Goal: Communication & Community: Answer question/provide support

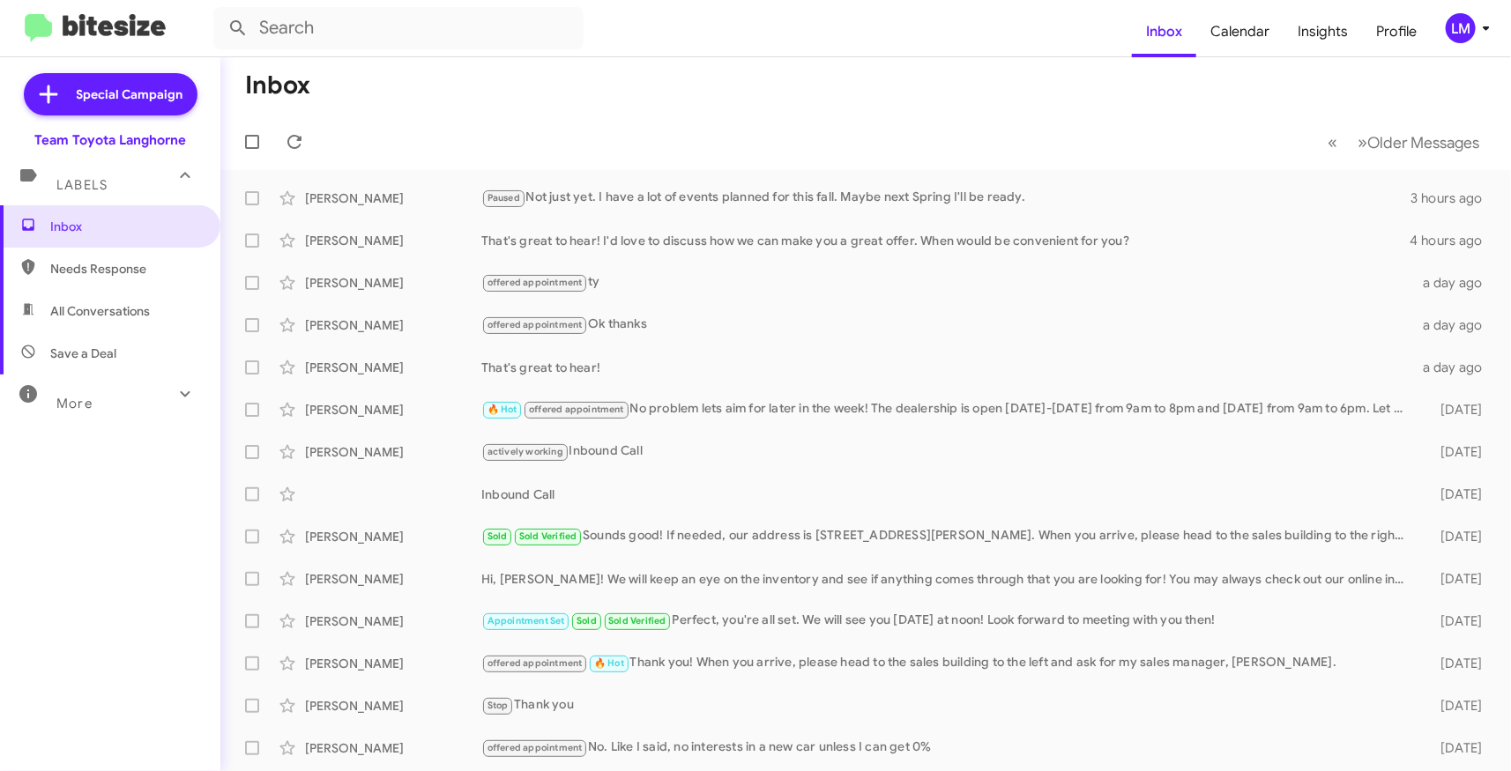
click at [1491, 45] on mat-toolbar "Inbox Calendar Insights Profile LM" at bounding box center [755, 28] width 1511 height 56
click at [1479, 45] on mat-toolbar "Inbox Calendar Insights Profile LM" at bounding box center [755, 28] width 1511 height 56
click at [1486, 36] on icon at bounding box center [1486, 28] width 21 height 21
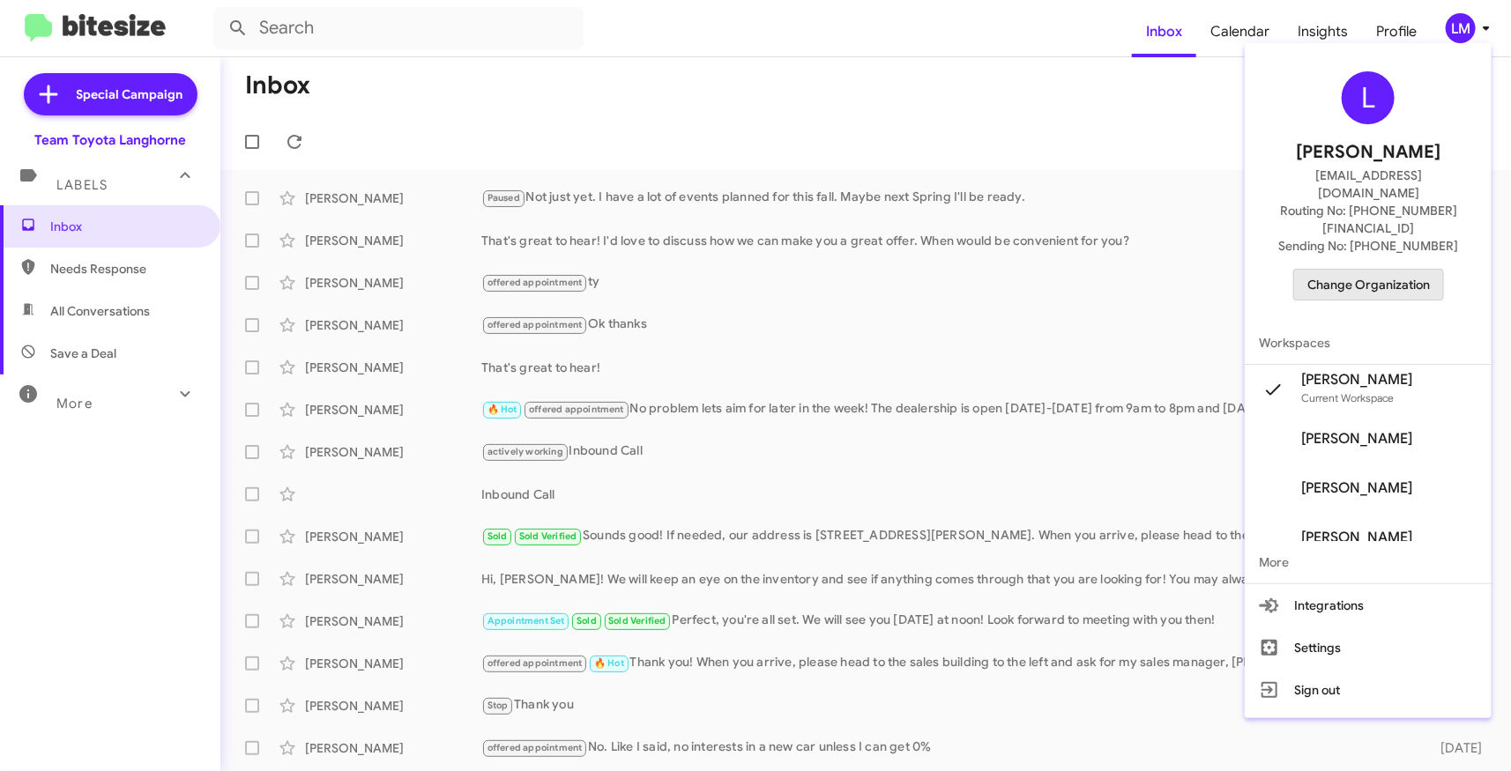
click at [1385, 270] on span "Change Organization" at bounding box center [1368, 285] width 123 height 30
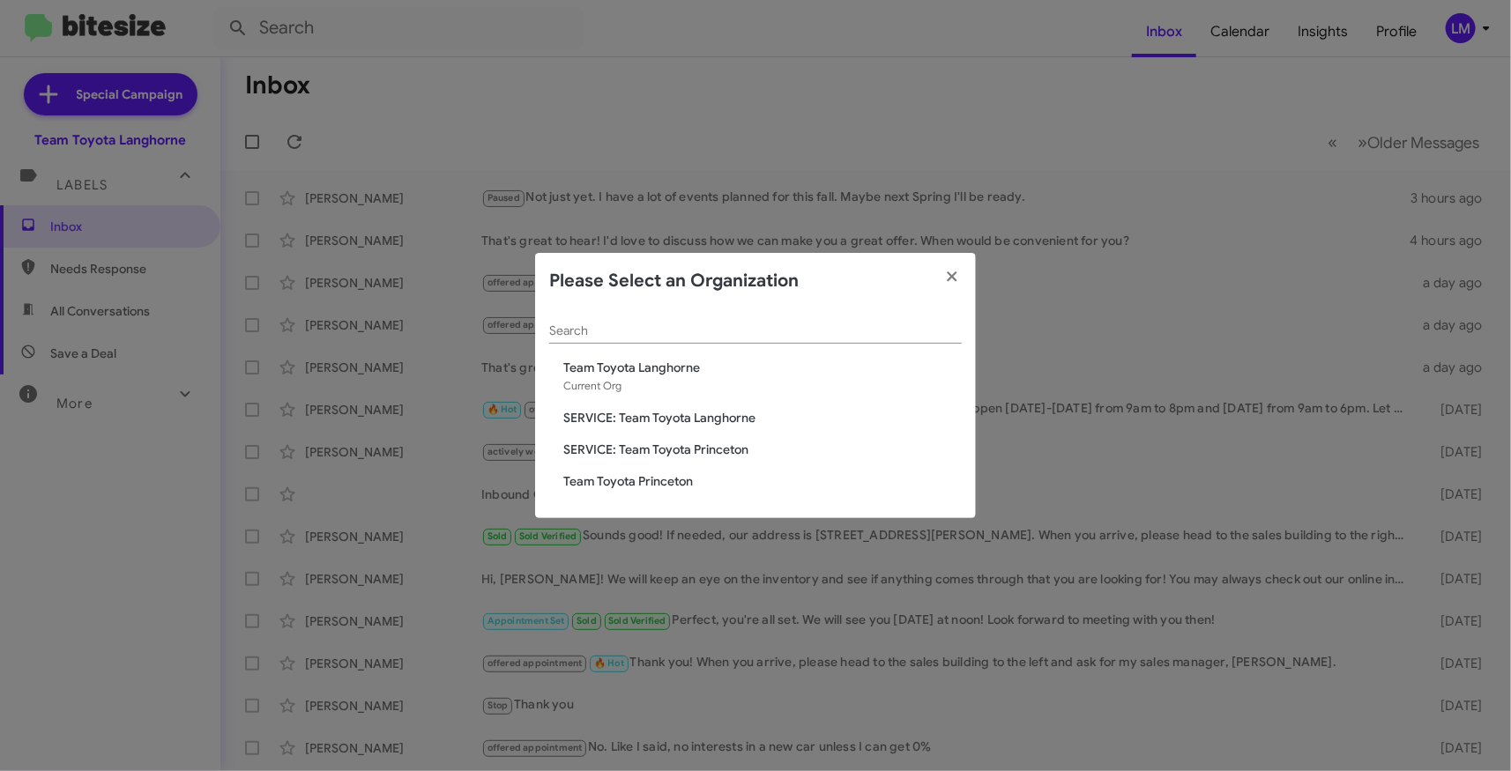
drag, startPoint x: 633, startPoint y: 473, endPoint x: 714, endPoint y: 477, distance: 81.2
click at [635, 473] on span "Team Toyota Princeton" at bounding box center [762, 482] width 398 height 18
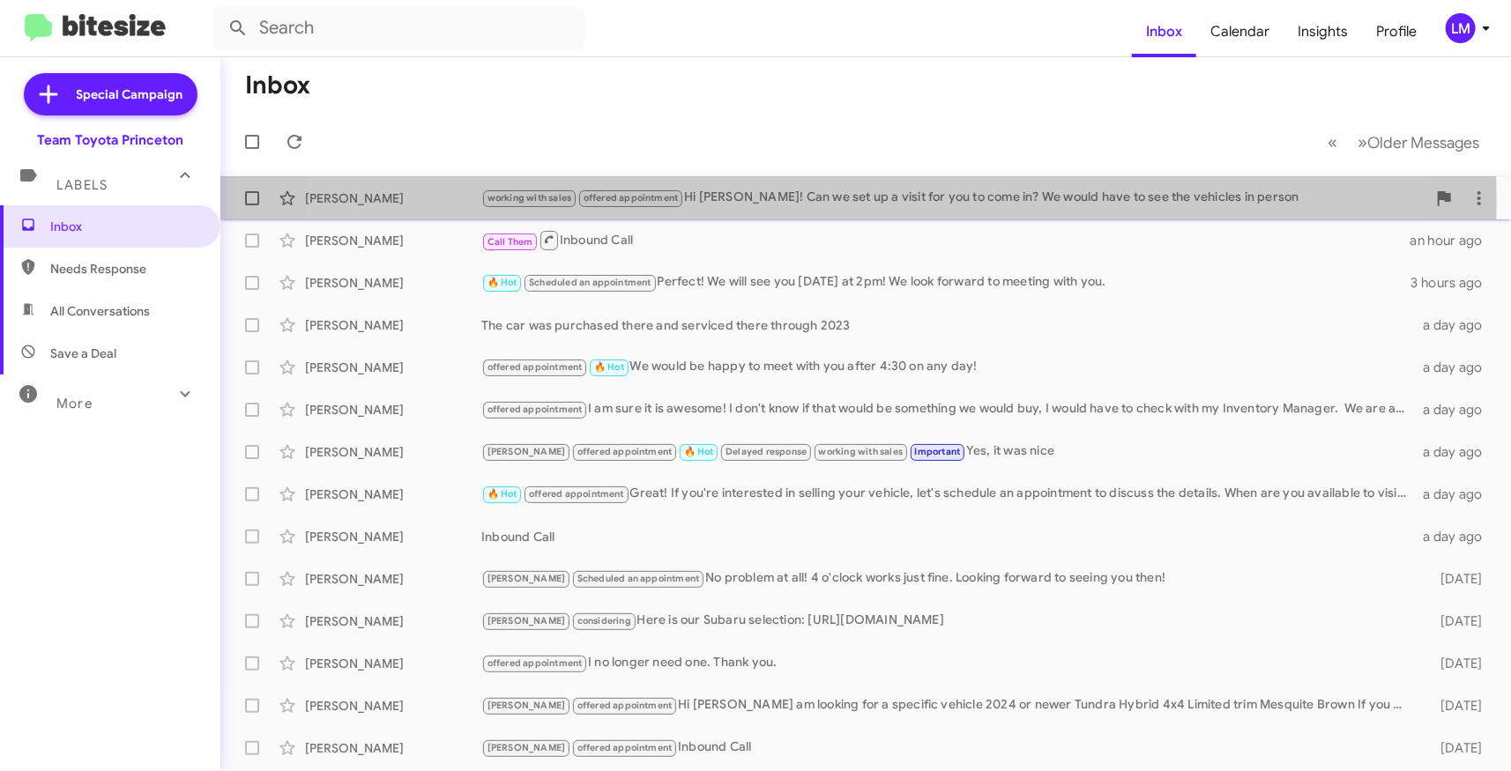
click at [789, 200] on div "working with sales offered appointment Hi [PERSON_NAME]! Can we set up a visit …" at bounding box center [953, 198] width 945 height 20
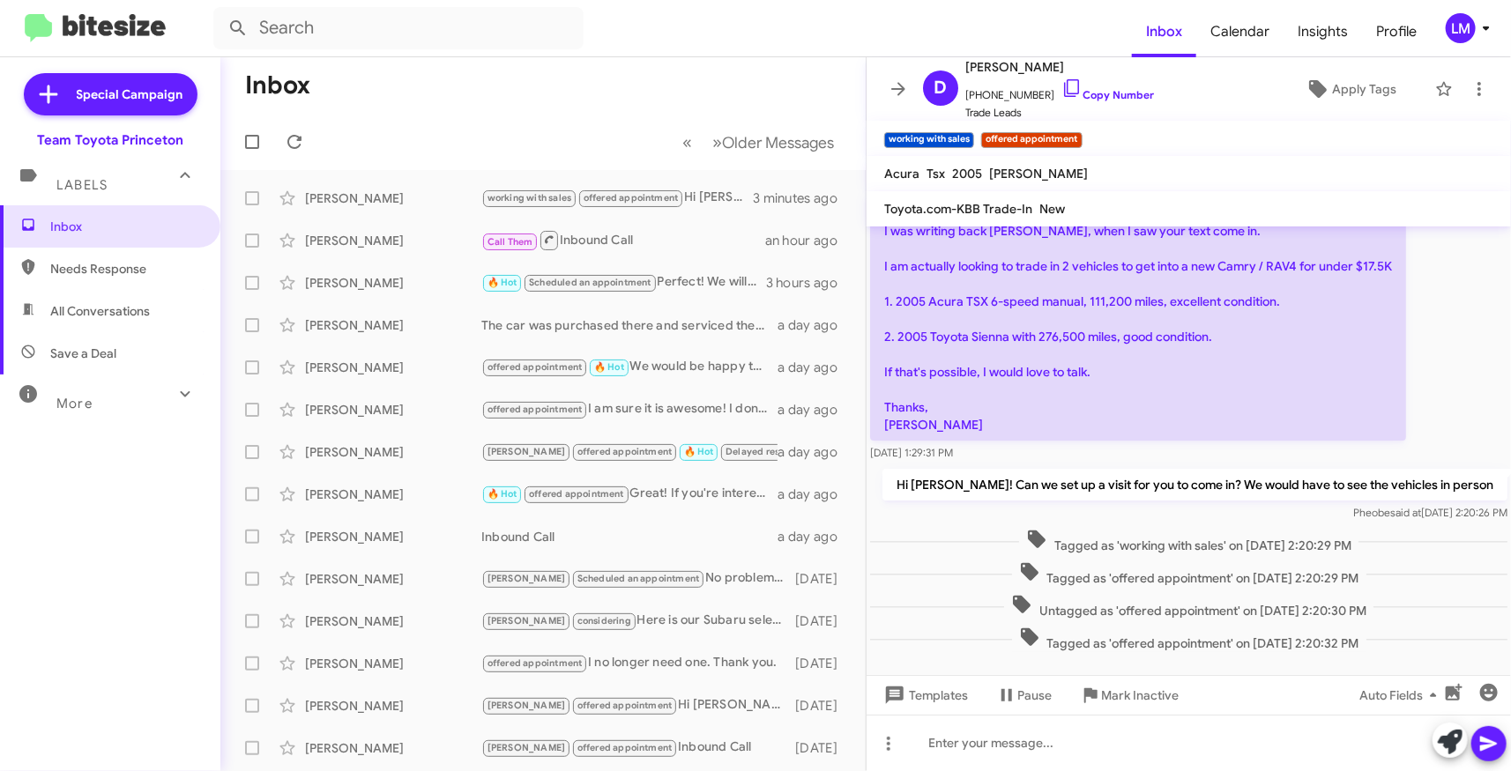
scroll to position [157, 0]
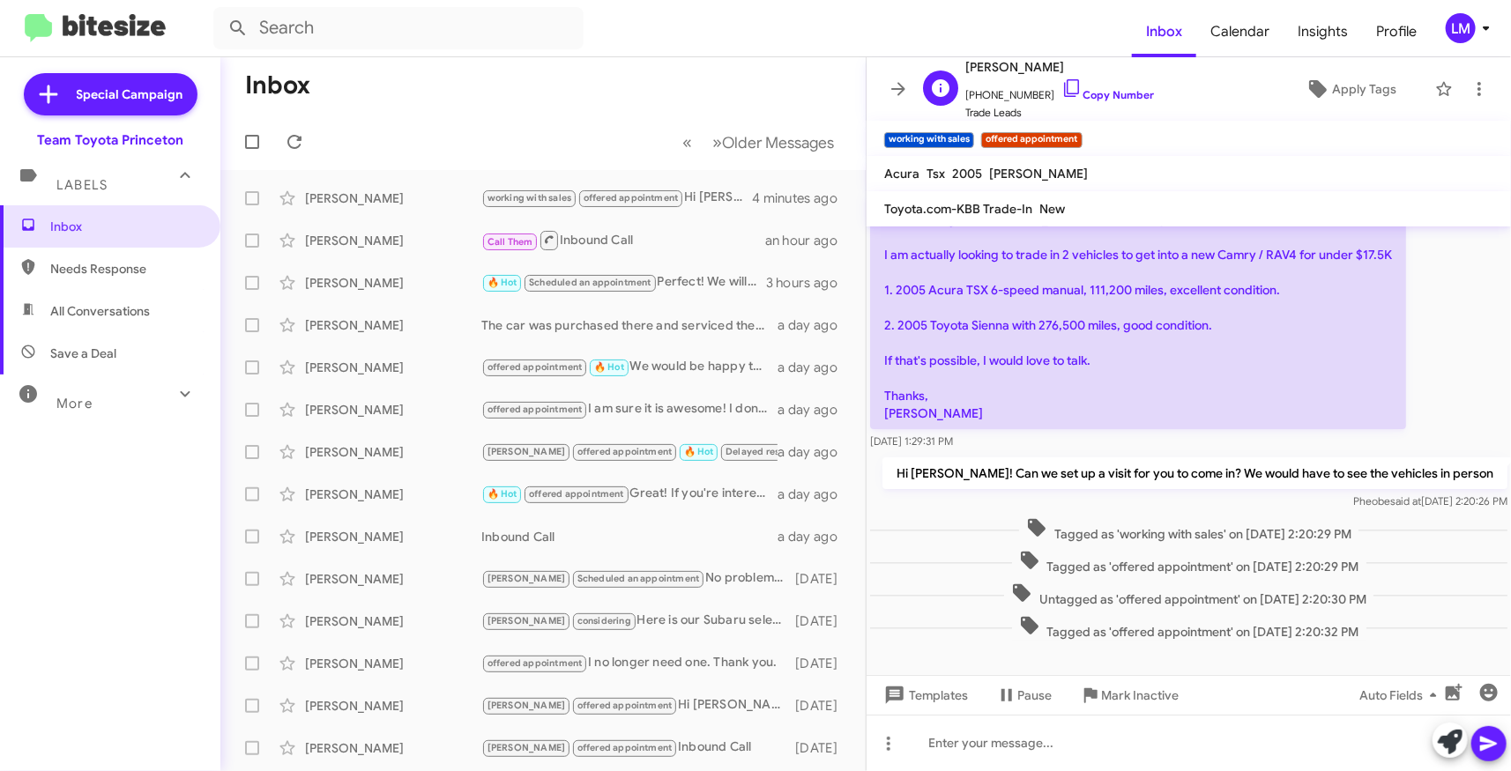
drag, startPoint x: 1053, startPoint y: 60, endPoint x: 957, endPoint y: 65, distance: 95.4
click at [957, 65] on div "D [PERSON_NAME] [PHONE_NUMBER] Copy Number Trade Leads" at bounding box center [1035, 88] width 238 height 65
drag, startPoint x: 1001, startPoint y: 64, endPoint x: 1069, endPoint y: 40, distance: 72.2
click at [1068, 40] on form at bounding box center [672, 28] width 919 height 42
click at [1099, 91] on link "Copy Number" at bounding box center [1107, 94] width 93 height 13
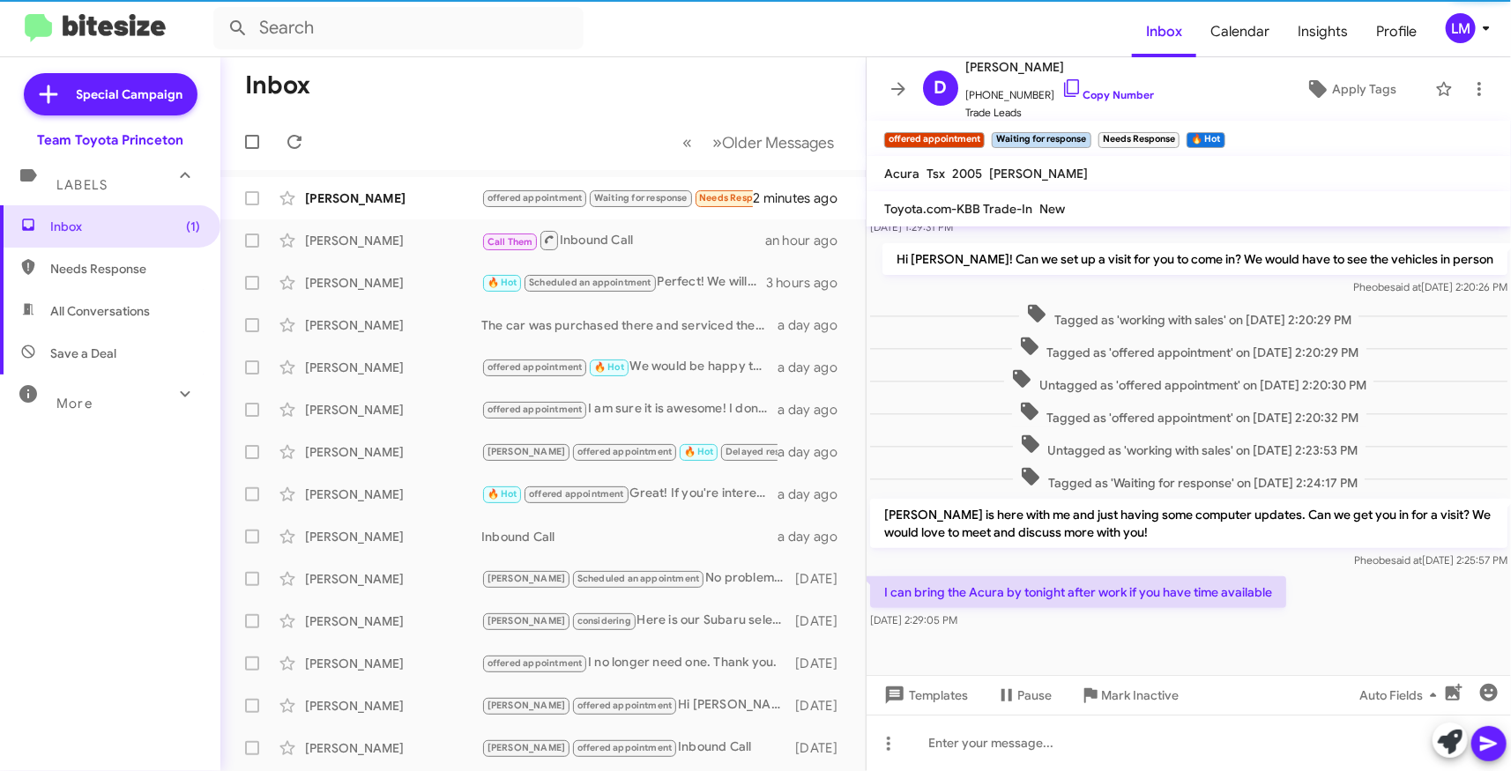
scroll to position [379, 0]
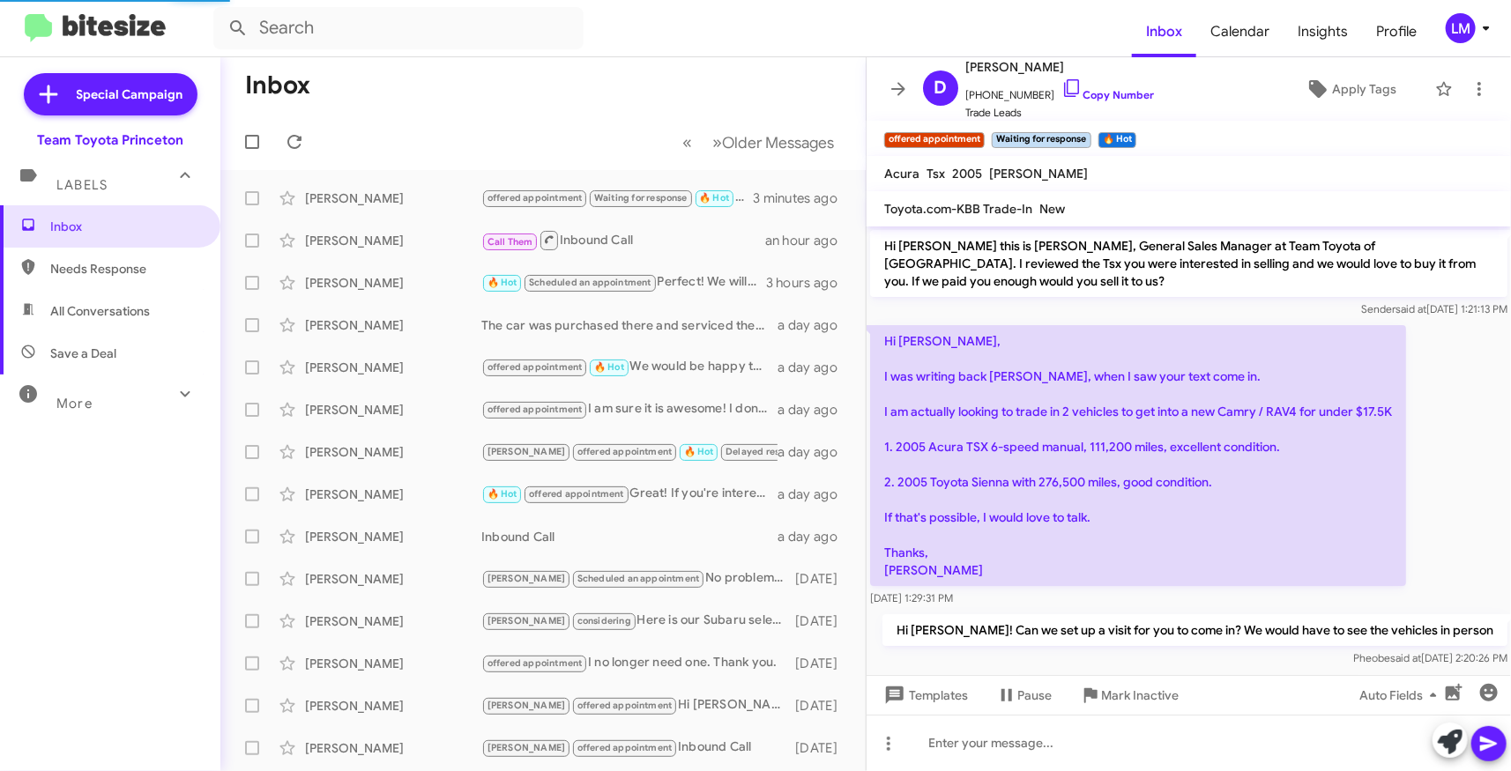
scroll to position [408, 0]
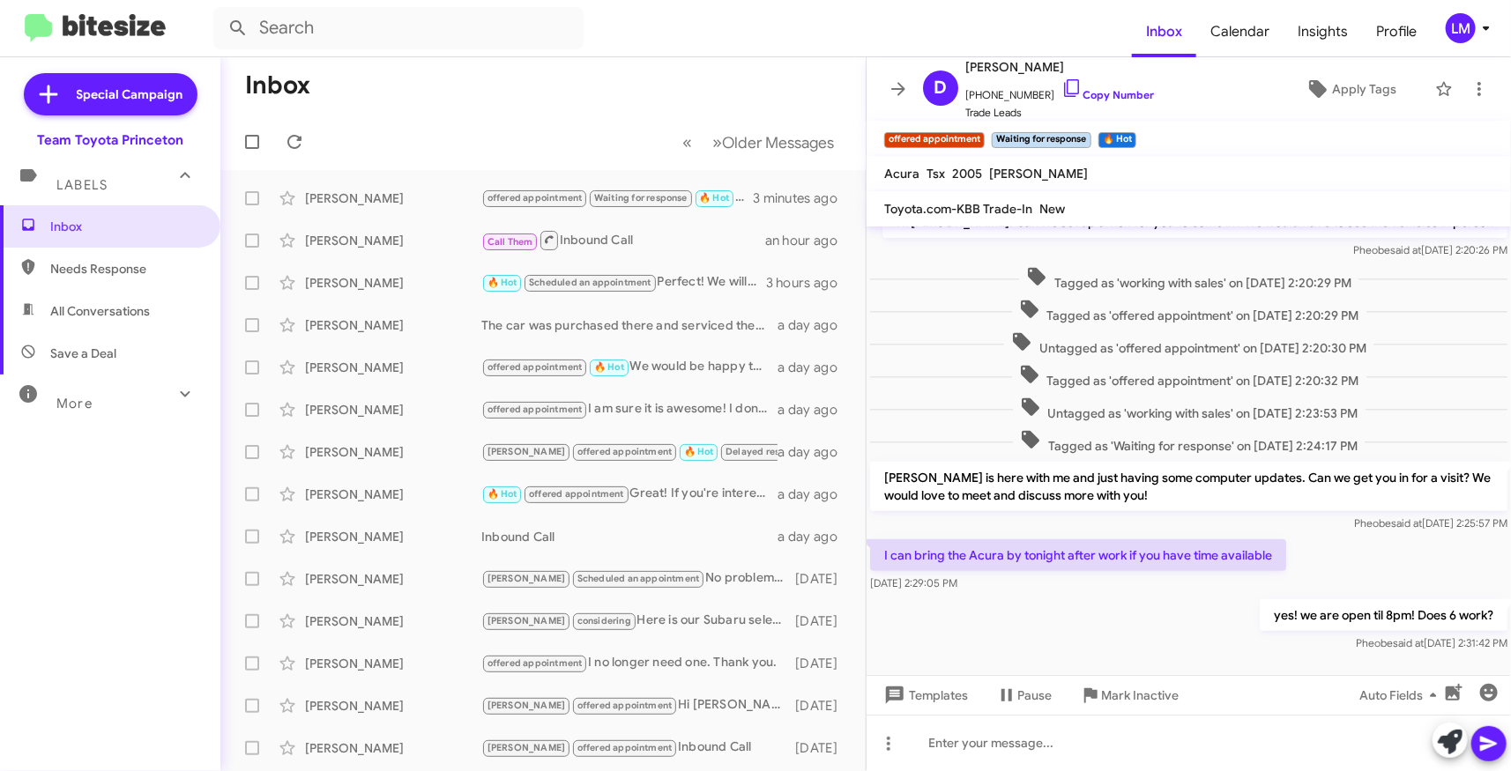
click at [1177, 623] on div "yes! we are open til 8pm! Does 6 work? Pheobe said at Sep 3, 2025, 2:31:42 PM" at bounding box center [1189, 626] width 644 height 60
click at [1116, 637] on div "yes! we are open til 8pm! Does 6 work? Pheobe said at Sep 3, 2025, 2:31:42 PM" at bounding box center [1189, 626] width 644 height 60
